Goal: Task Accomplishment & Management: Use online tool/utility

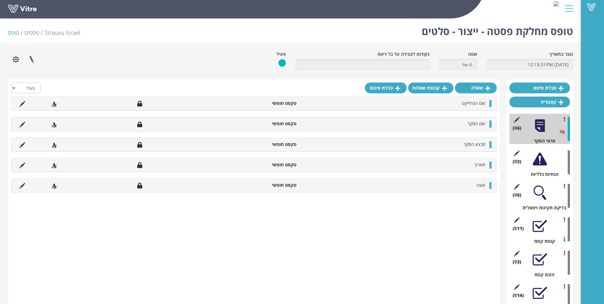
click at [540, 235] on div "(11 ) קומת קמח" at bounding box center [540, 229] width 61 height 30
click at [542, 225] on div at bounding box center [540, 226] width 14 height 14
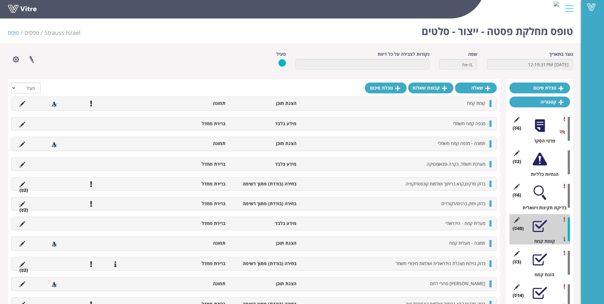
click at [545, 258] on div at bounding box center [540, 259] width 14 height 14
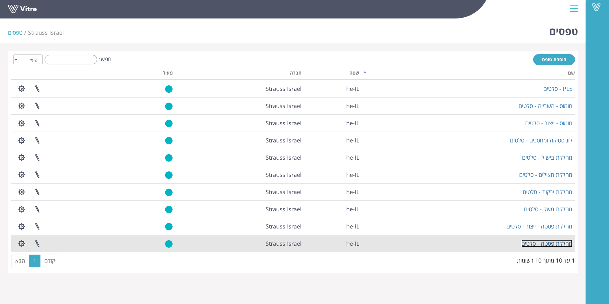
click at [544, 245] on link "מחלקת פסטה - סלטים" at bounding box center [547, 244] width 51 height 8
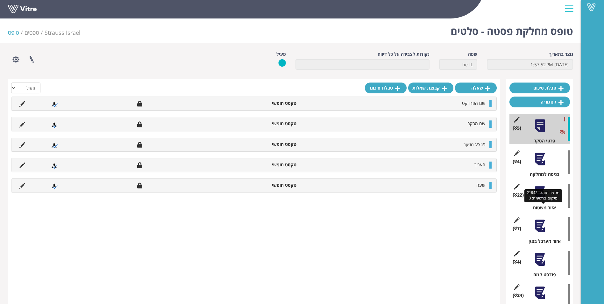
click at [548, 206] on div "אזור משטוח" at bounding box center [543, 208] width 56 height 6
click at [545, 178] on div "(5 ) פרטי הסקר (4 ) כניסה למחלקה (22 ) אזור משטוח (7 ) אזור מערבל בצק (4 ) פודס…" at bounding box center [540, 306] width 61 height 384
click at [545, 172] on div "כניסה למחלקה" at bounding box center [543, 174] width 56 height 6
click at [537, 187] on div at bounding box center [540, 192] width 14 height 14
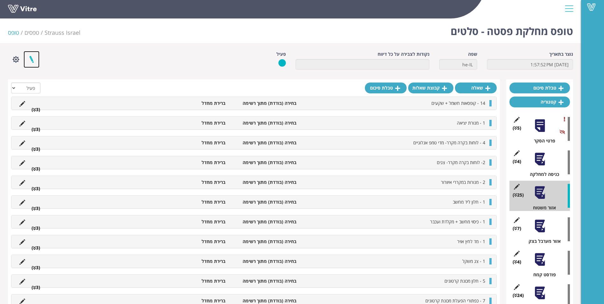
click at [37, 64] on link at bounding box center [32, 59] width 16 height 17
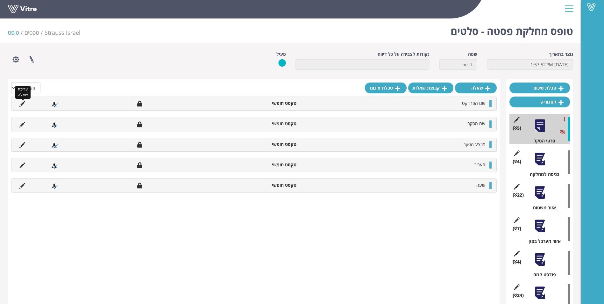
click at [20, 103] on icon at bounding box center [22, 104] width 6 height 6
